Goal: Task Accomplishment & Management: Use online tool/utility

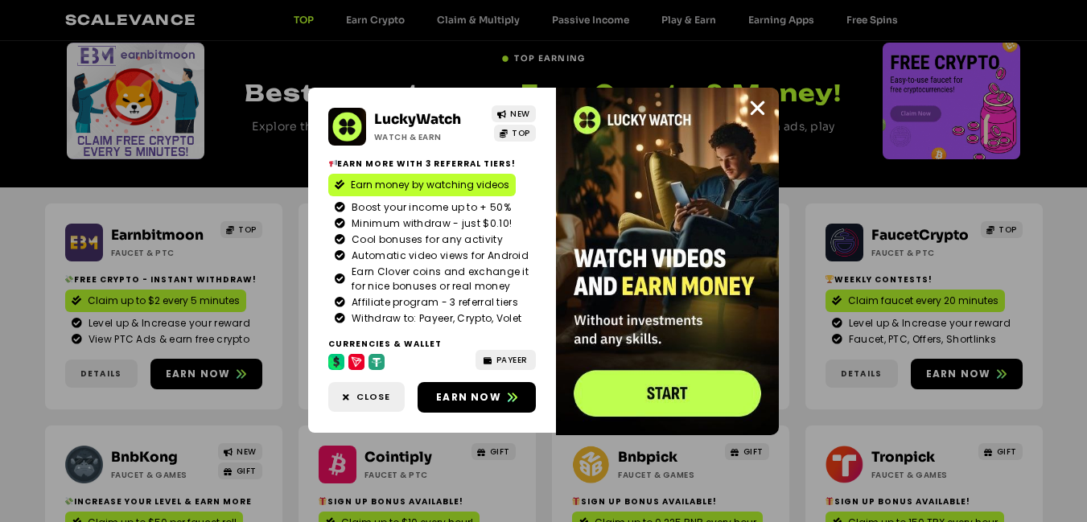
scroll to position [161, 0]
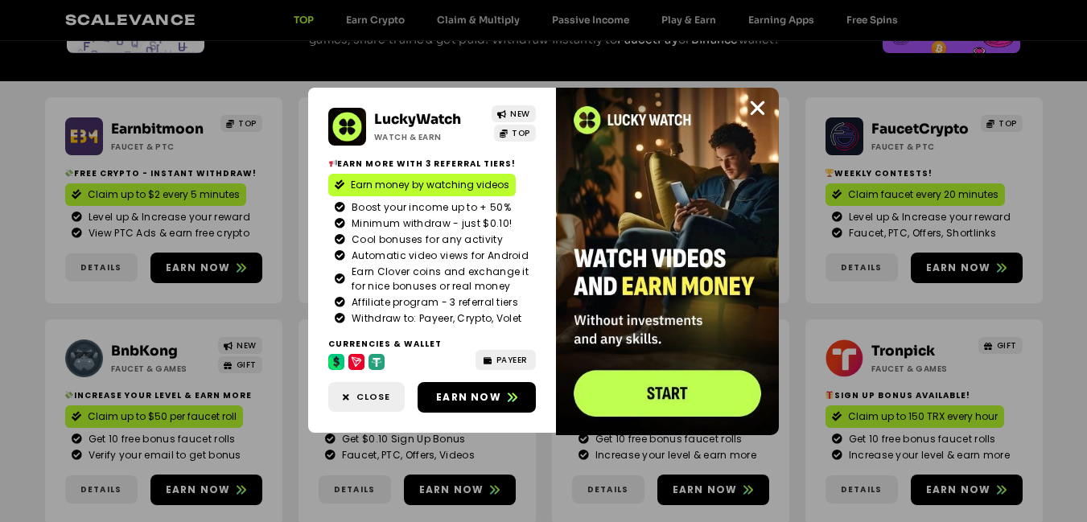
click at [194, 265] on div "LuckyWatch Watch & Earn NEW TOP Earn more with 3 referral Tiers! Earn money by …" at bounding box center [543, 261] width 1087 height 522
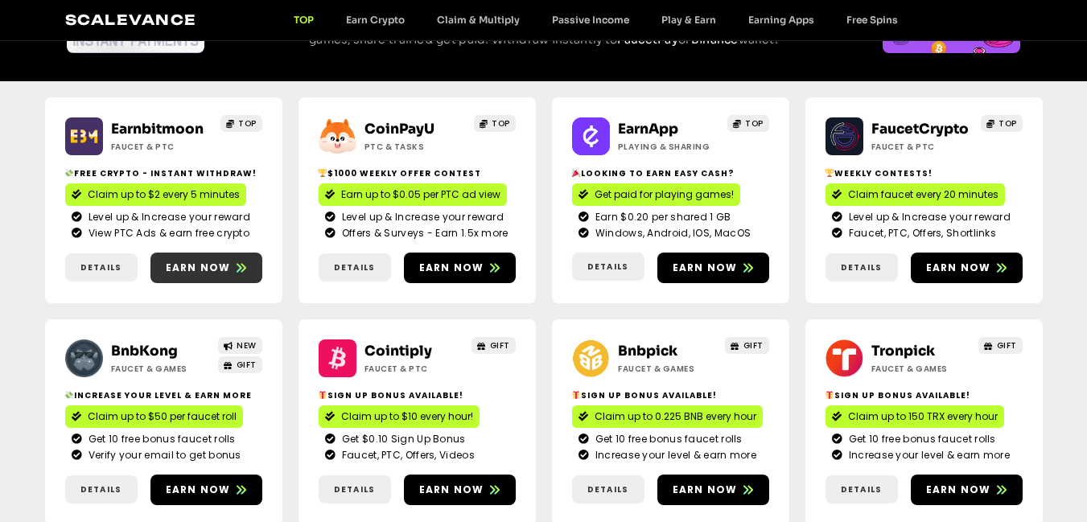
click at [194, 265] on span "Earn now" at bounding box center [198, 268] width 65 height 14
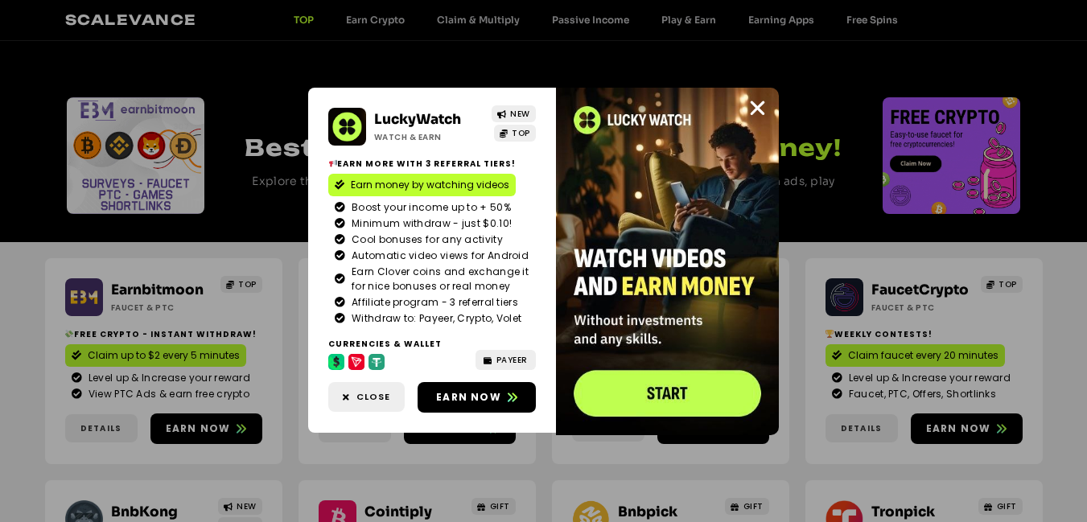
click at [627, 173] on img at bounding box center [667, 262] width 223 height 348
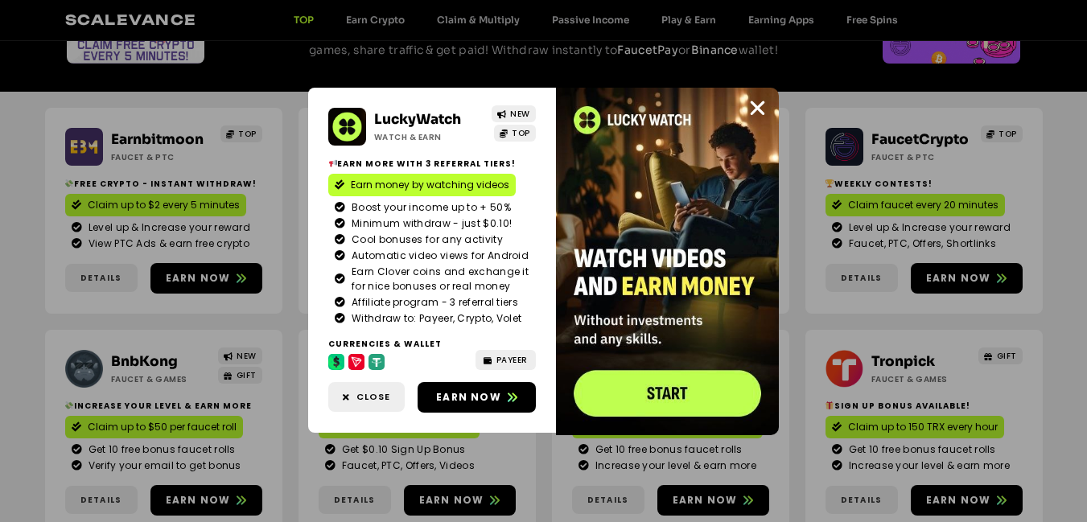
scroll to position [161, 0]
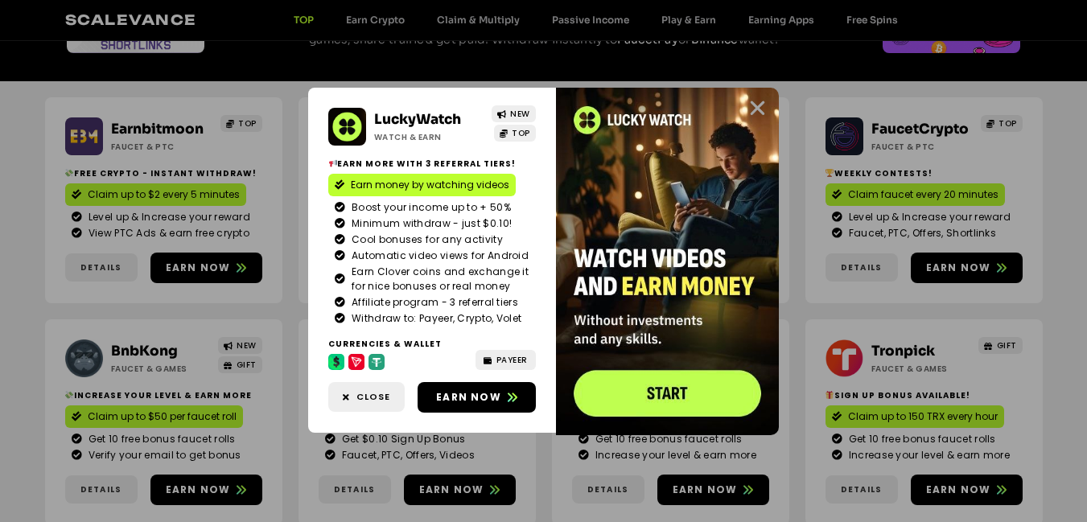
click at [758, 109] on icon "Close" at bounding box center [757, 108] width 20 height 20
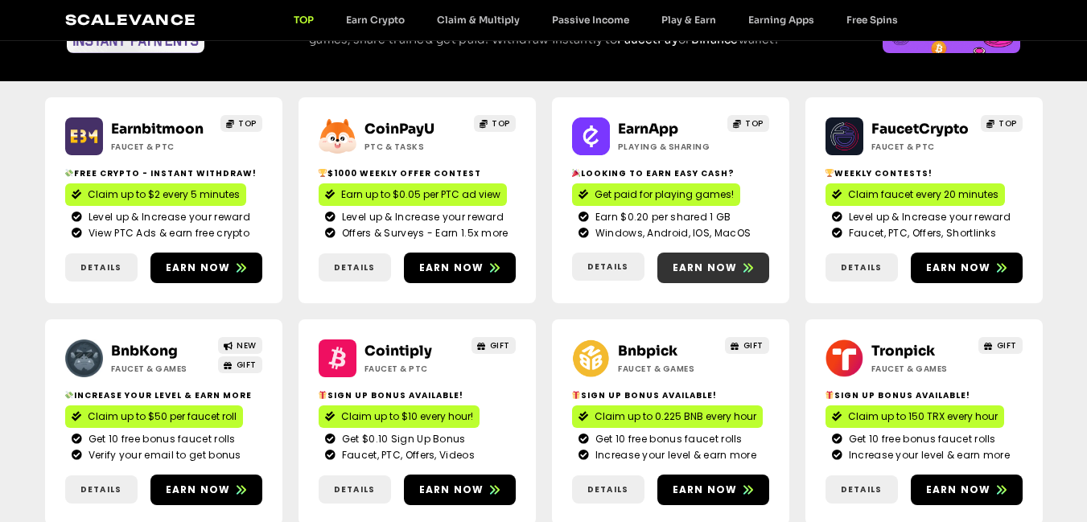
click at [698, 267] on span "Earn now" at bounding box center [705, 268] width 65 height 14
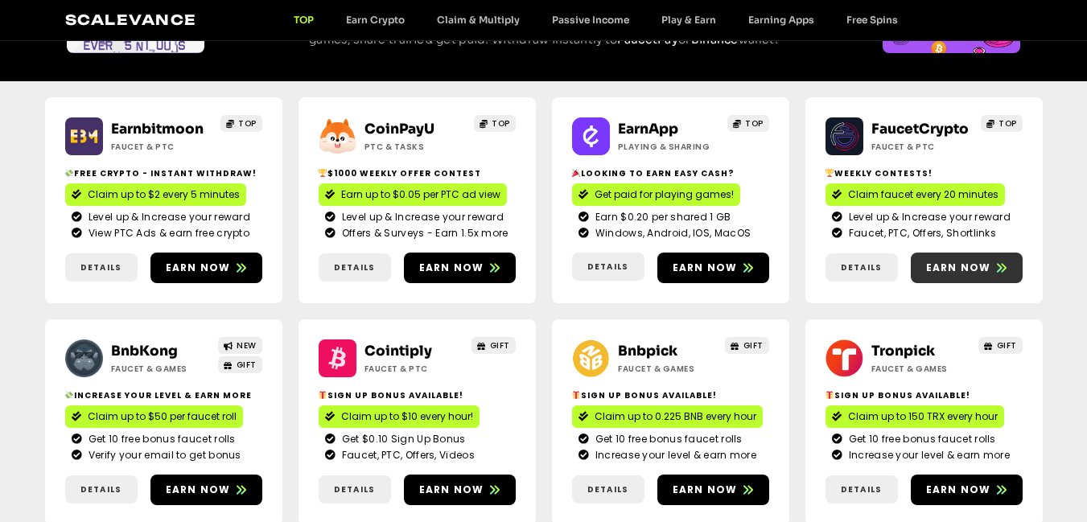
click at [949, 268] on span "Earn now" at bounding box center [958, 268] width 65 height 14
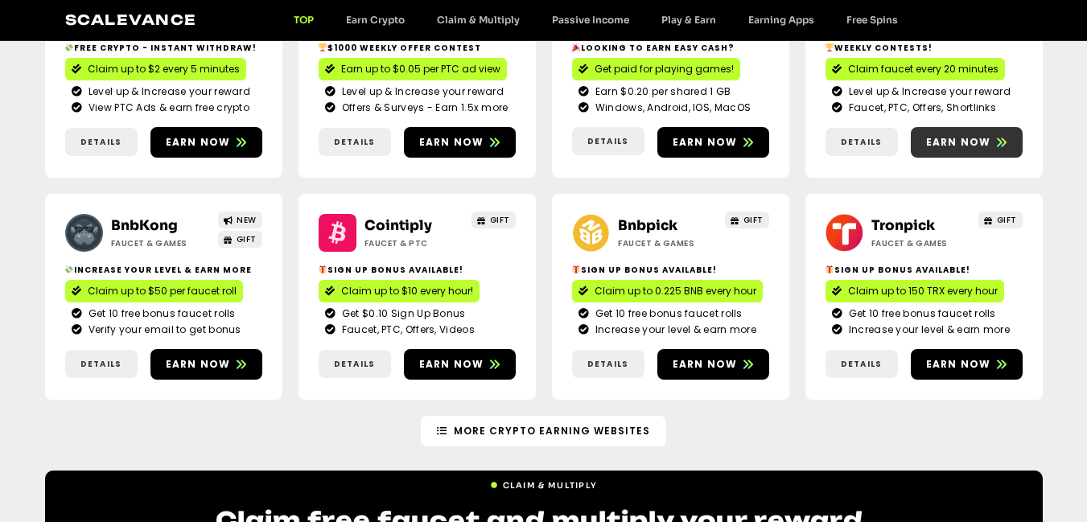
scroll to position [402, 0]
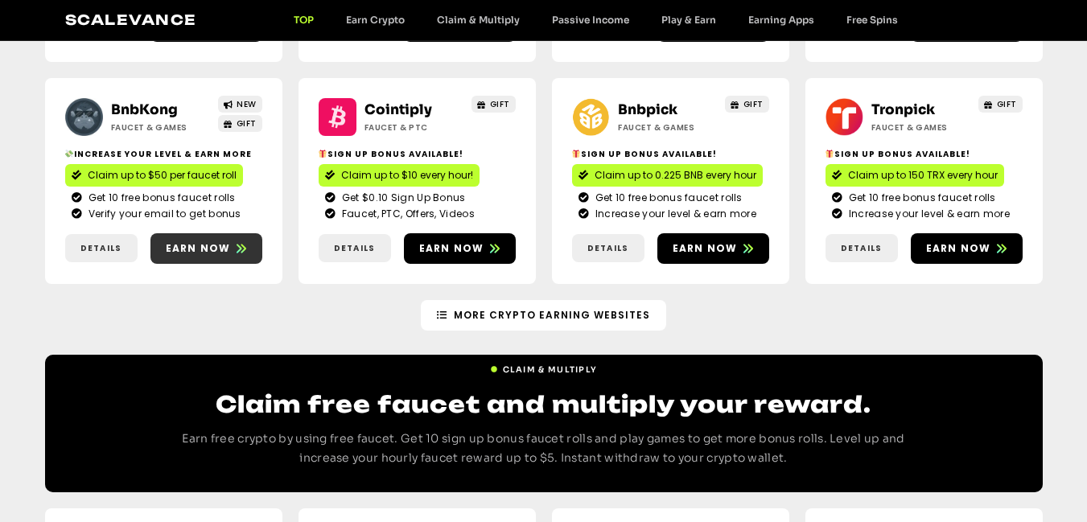
click at [187, 250] on span "Earn now" at bounding box center [198, 248] width 65 height 14
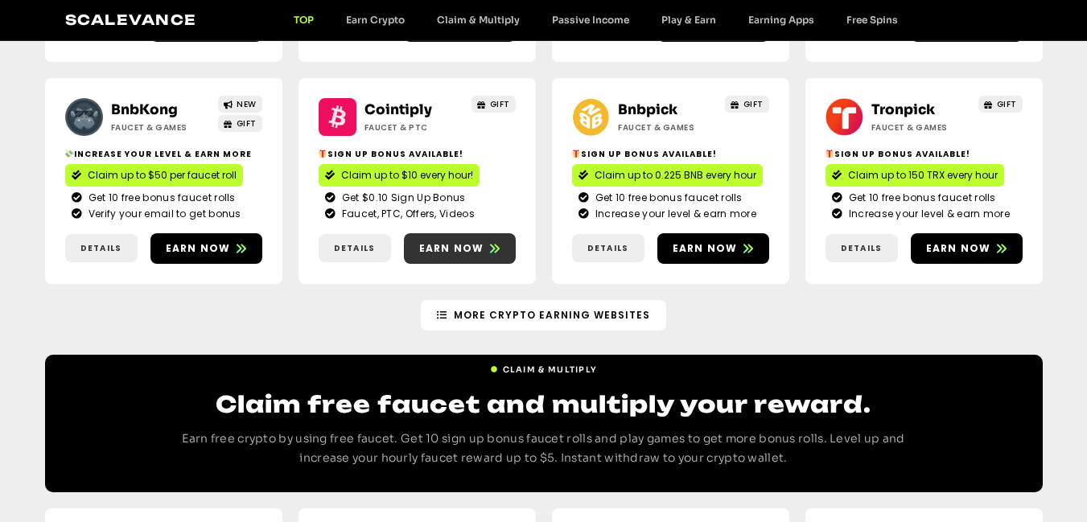
click at [448, 248] on span "Earn now" at bounding box center [451, 248] width 65 height 14
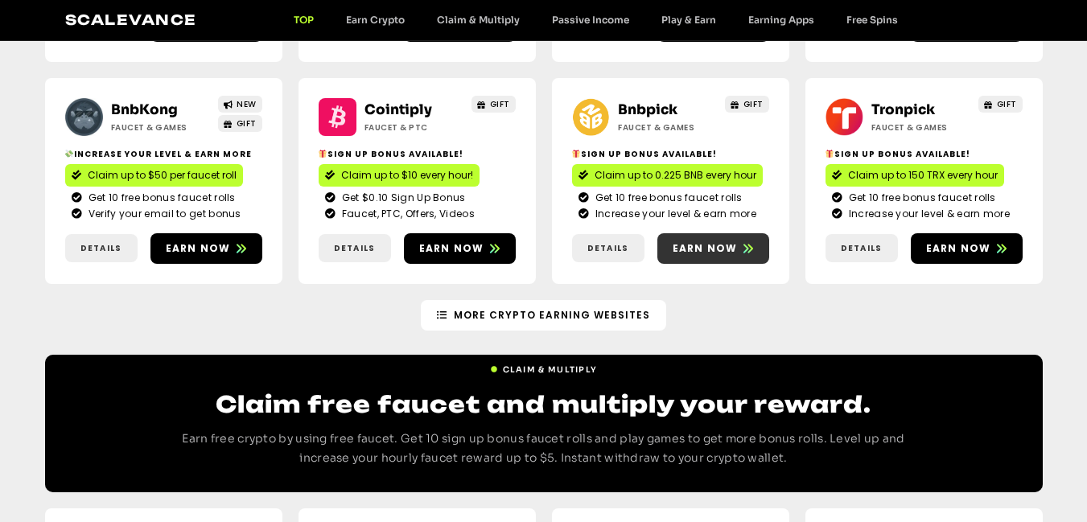
click at [695, 246] on span "Earn now" at bounding box center [705, 248] width 65 height 14
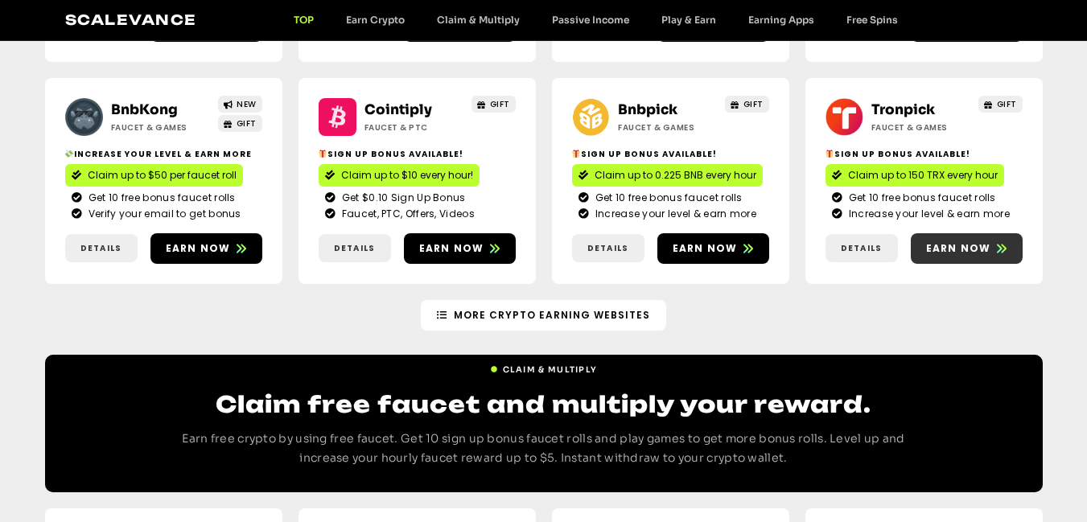
click at [938, 253] on span "Earn now" at bounding box center [958, 248] width 65 height 14
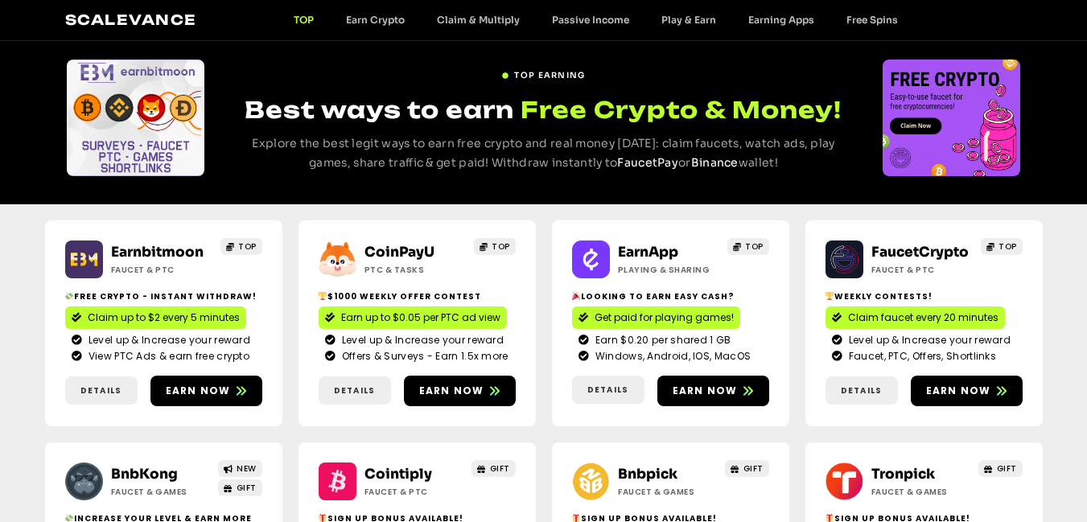
scroll to position [0, 0]
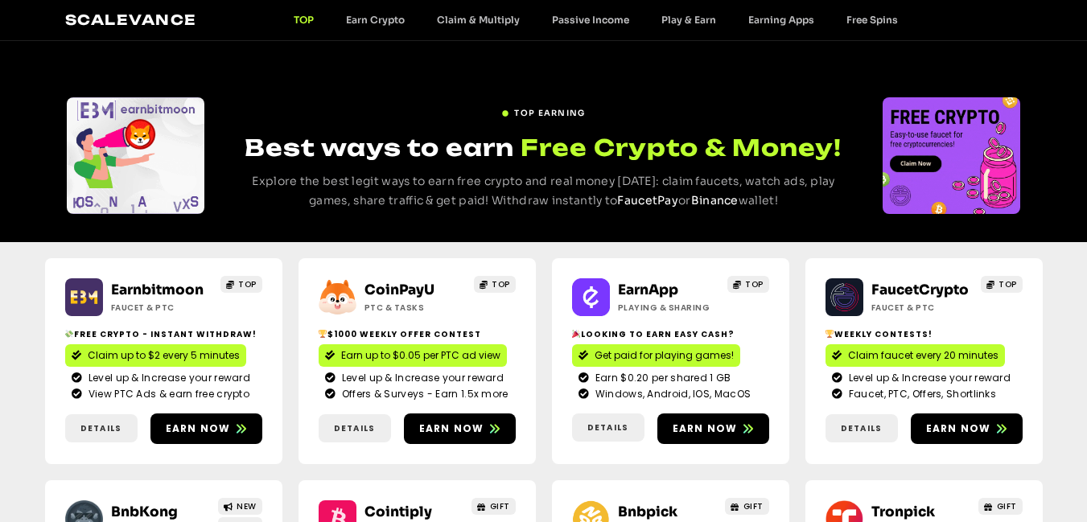
click at [298, 20] on link "TOP" at bounding box center [304, 20] width 52 height 12
